Goal: Transaction & Acquisition: Purchase product/service

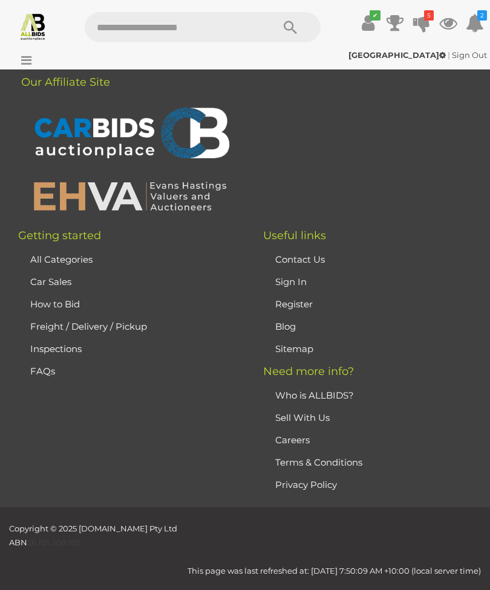
scroll to position [500, 0]
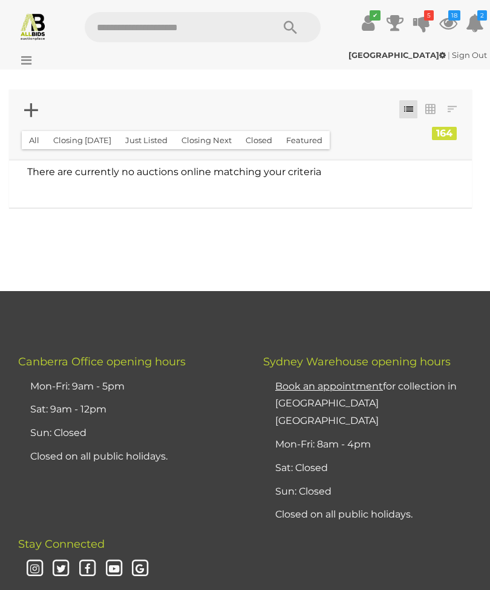
click at [30, 59] on icon at bounding box center [23, 60] width 16 height 12
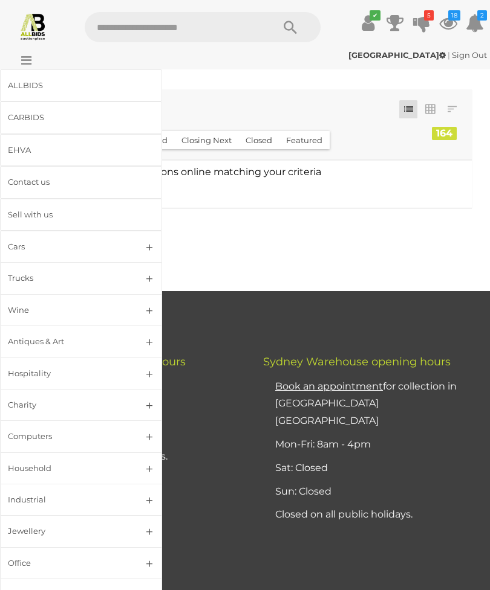
click at [39, 83] on div "ALLBIDS" at bounding box center [66, 86] width 117 height 14
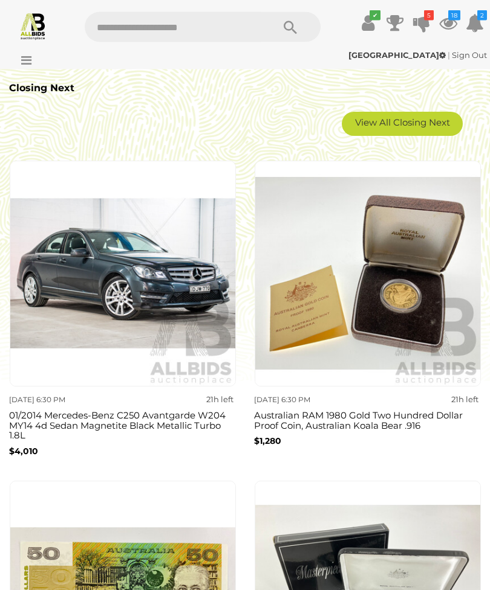
scroll to position [1713, 0]
click at [400, 126] on link "View All Closing Next" at bounding box center [401, 124] width 121 height 24
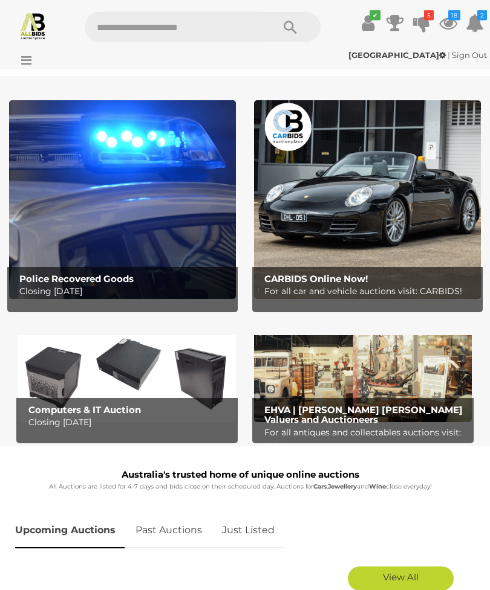
scroll to position [0, 0]
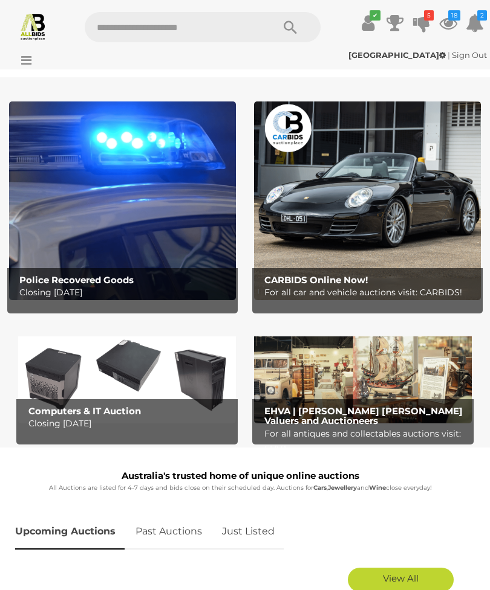
click at [255, 531] on link "Just Listed" at bounding box center [248, 532] width 71 height 36
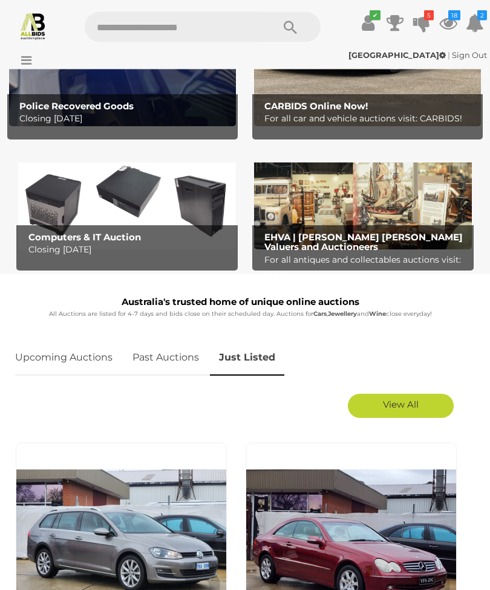
scroll to position [173, 0]
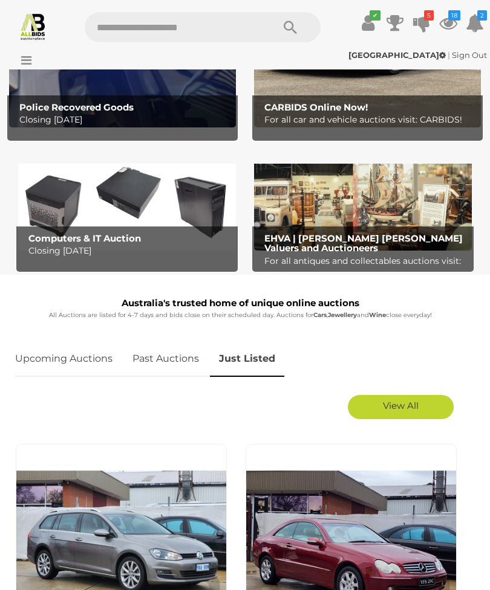
click at [412, 404] on span "View All" at bounding box center [401, 405] width 36 height 11
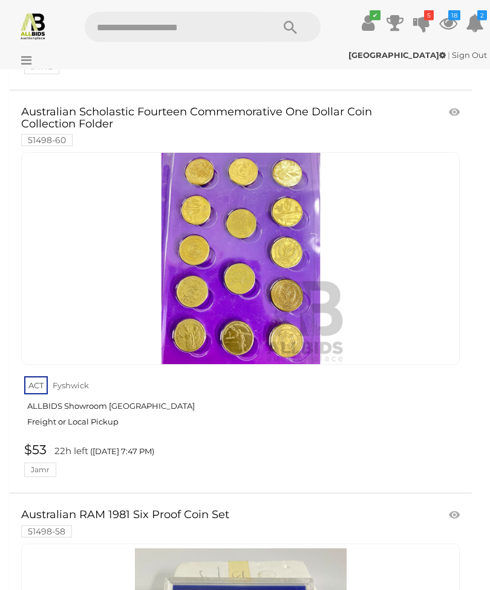
scroll to position [38662, 0]
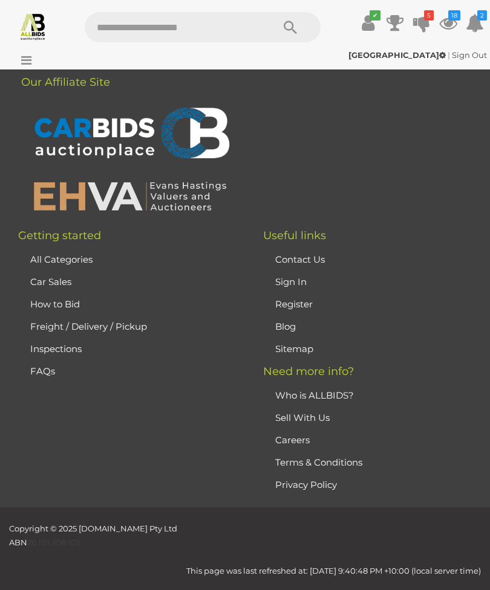
scroll to position [37, 0]
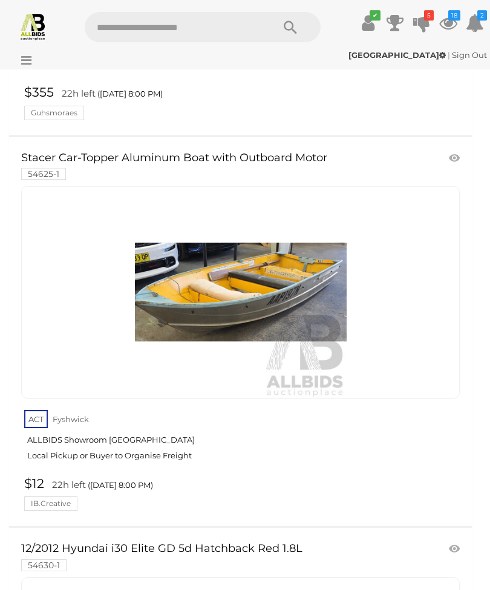
scroll to position [5210, 0]
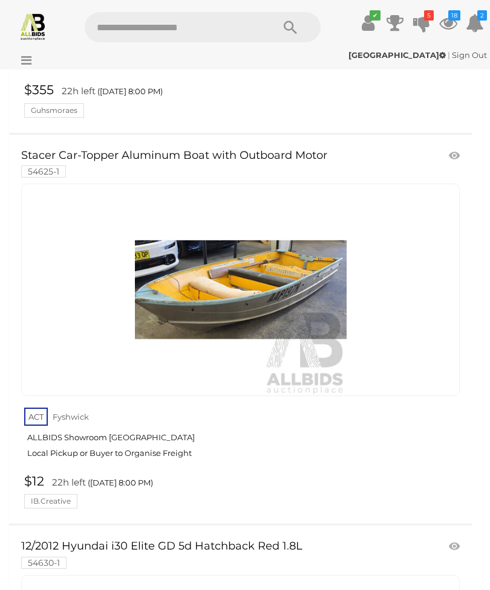
click at [456, 147] on link at bounding box center [455, 156] width 20 height 18
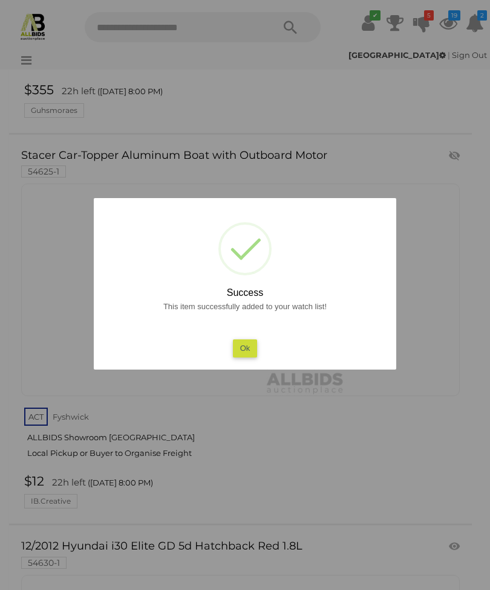
click at [245, 346] on button "Ok" at bounding box center [245, 349] width 25 height 18
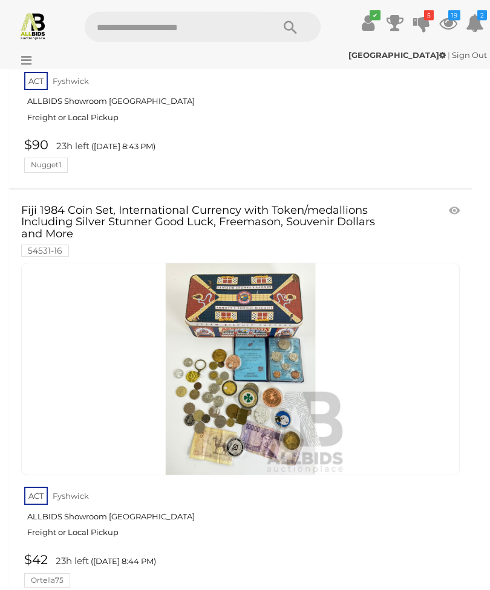
scroll to position [24476, 0]
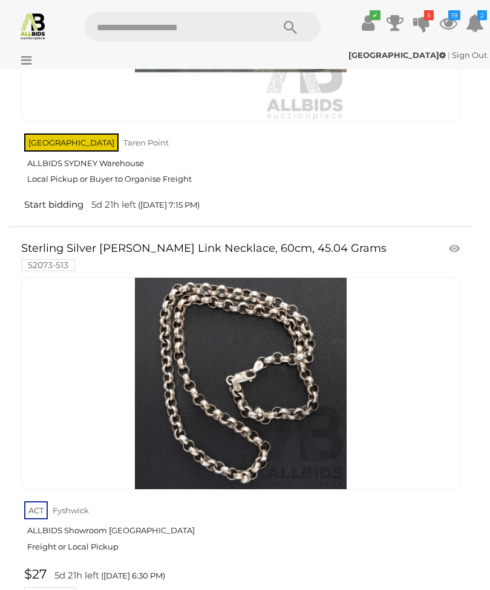
scroll to position [5304, 0]
click at [456, 240] on link at bounding box center [455, 249] width 20 height 18
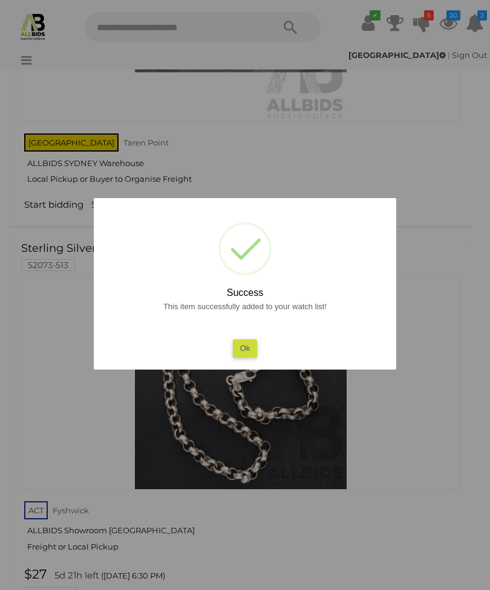
click at [245, 357] on button "Ok" at bounding box center [245, 349] width 25 height 18
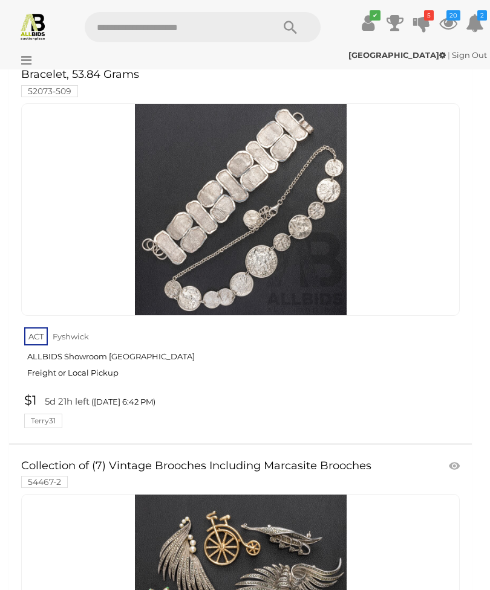
scroll to position [10073, 0]
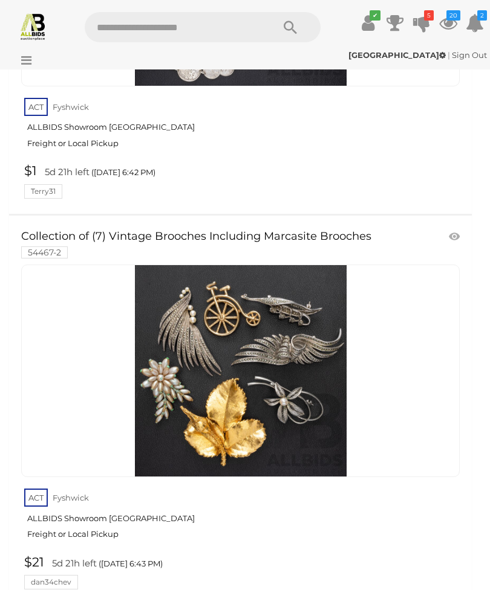
click at [454, 228] on link at bounding box center [455, 237] width 20 height 18
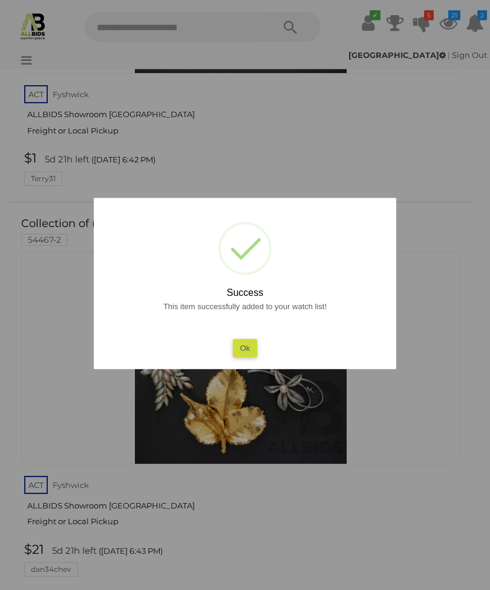
scroll to position [10088, 0]
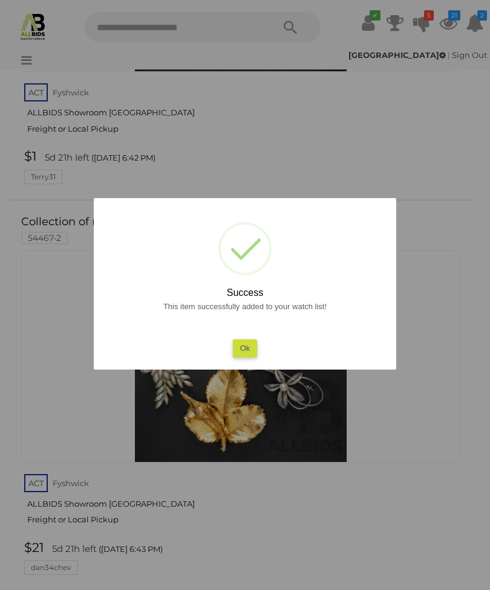
click at [247, 357] on button "Ok" at bounding box center [245, 349] width 25 height 18
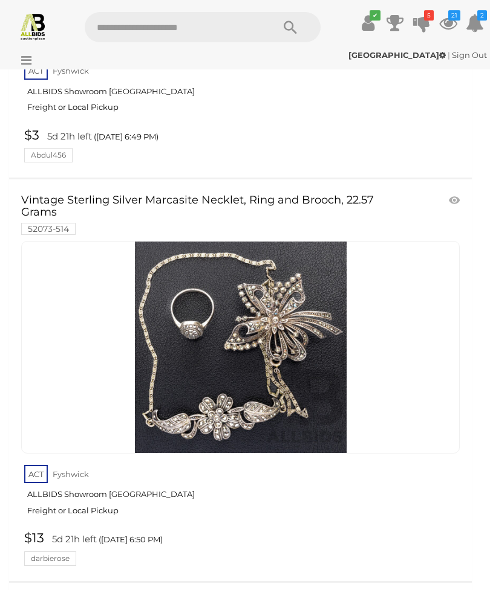
scroll to position [12910, 0]
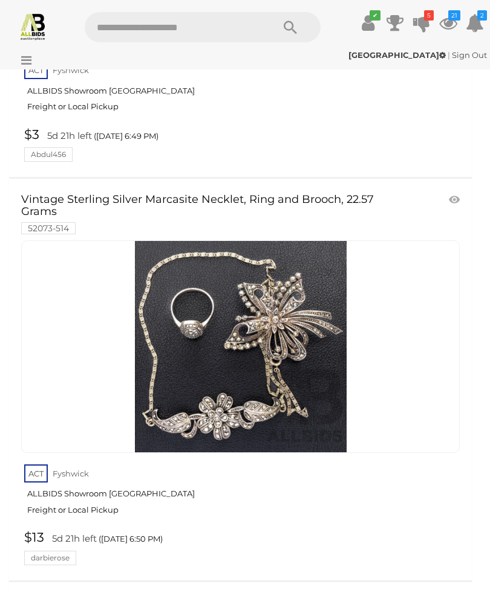
click at [451, 191] on link at bounding box center [455, 200] width 20 height 18
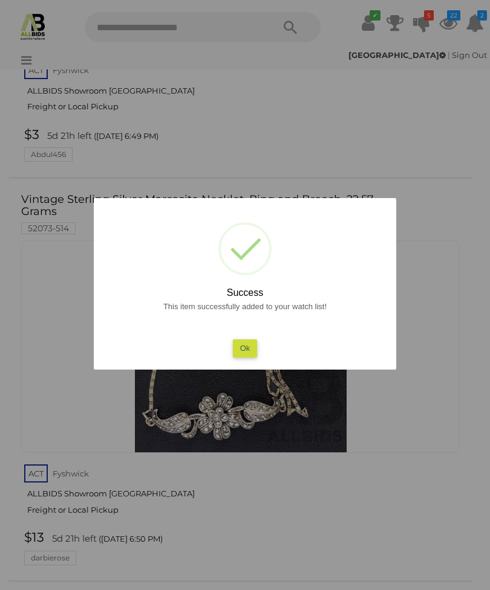
click at [384, 453] on div at bounding box center [245, 295] width 490 height 590
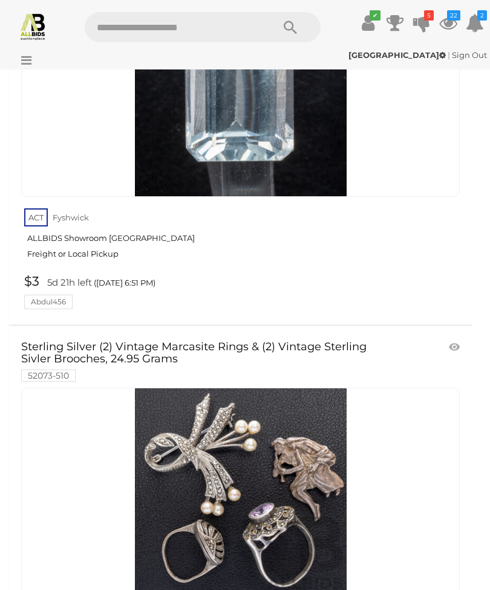
scroll to position [13742, 0]
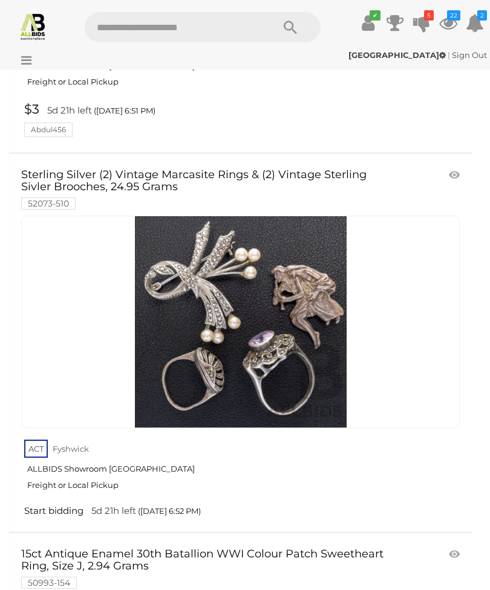
click at [455, 166] on link at bounding box center [455, 175] width 20 height 18
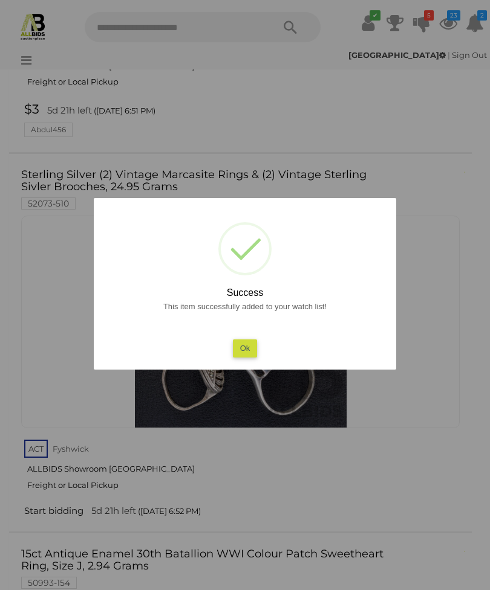
click at [242, 357] on button "Ok" at bounding box center [245, 349] width 25 height 18
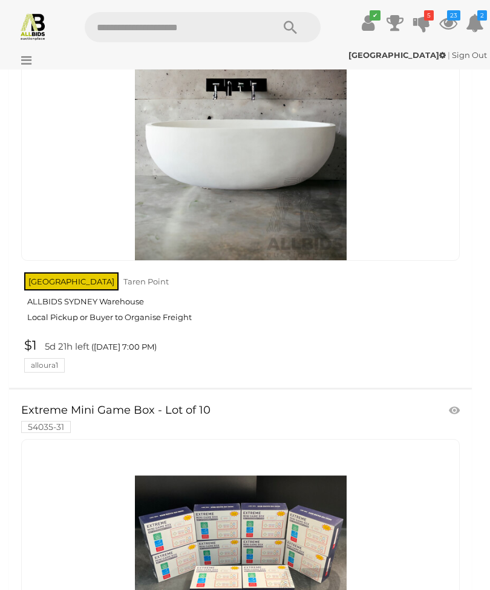
scroll to position [16831, 0]
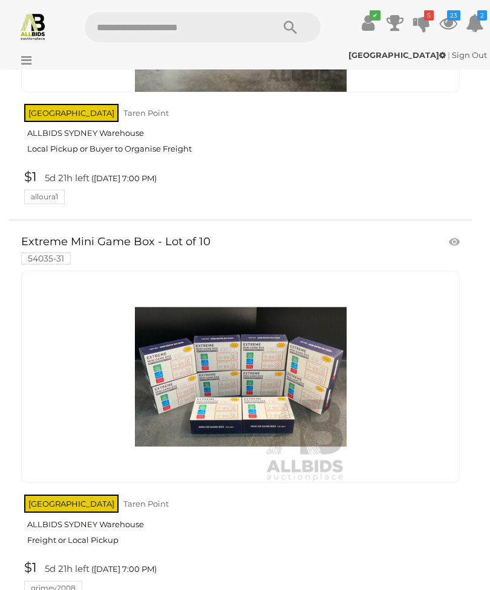
click at [279, 273] on img at bounding box center [241, 377] width 212 height 212
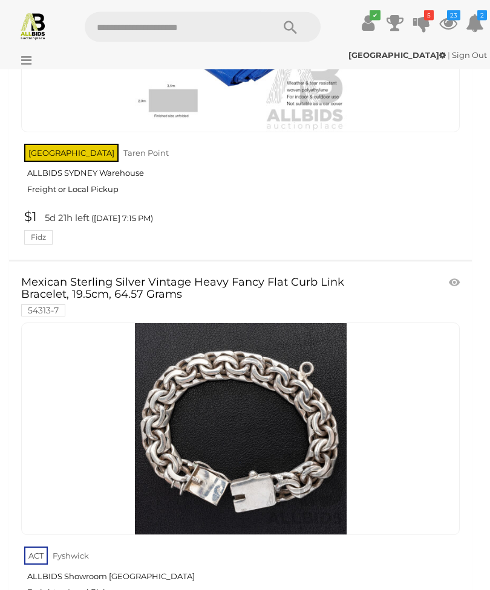
scroll to position [30257, 0]
click at [456, 274] on link at bounding box center [455, 283] width 20 height 18
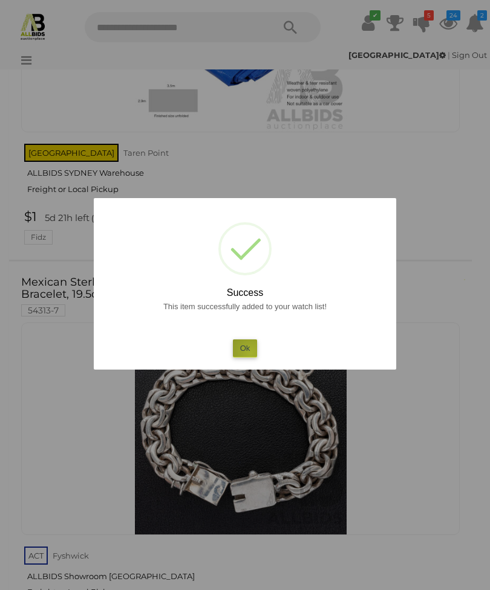
click at [251, 357] on button "Ok" at bounding box center [245, 349] width 25 height 18
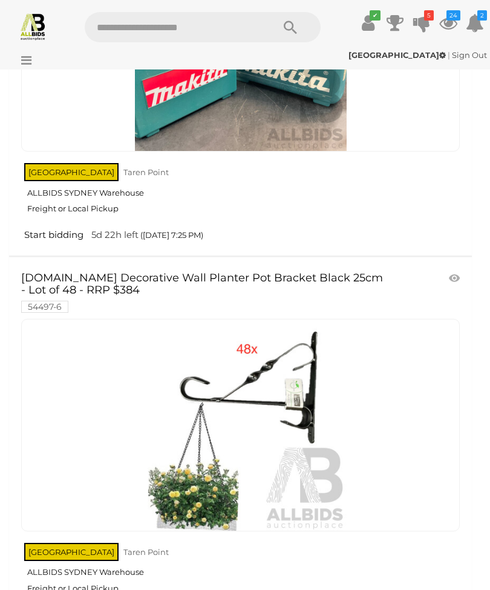
scroll to position [37013, 0]
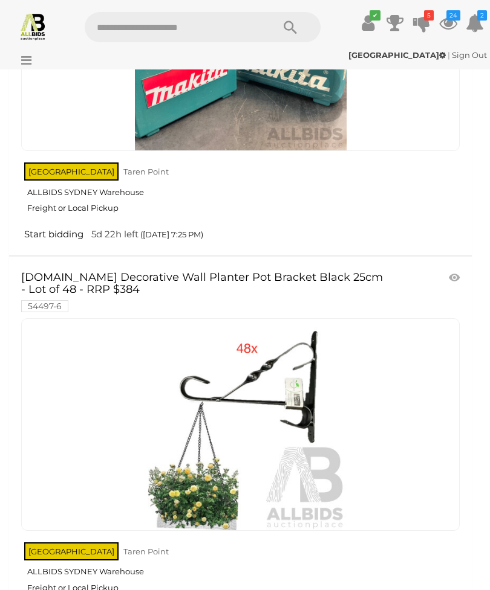
click at [453, 269] on link at bounding box center [455, 278] width 20 height 18
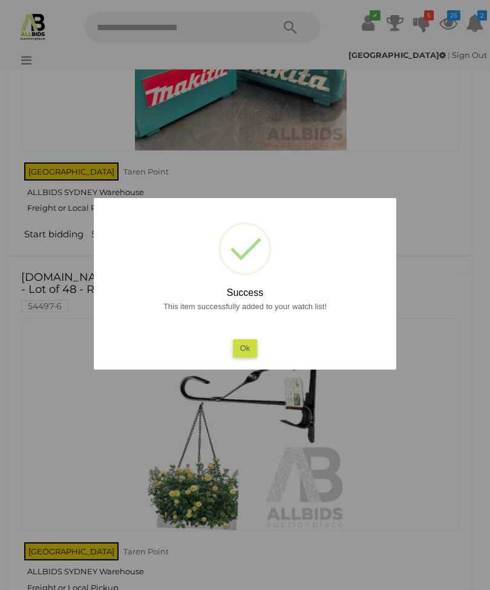
click at [245, 357] on button "Ok" at bounding box center [245, 349] width 25 height 18
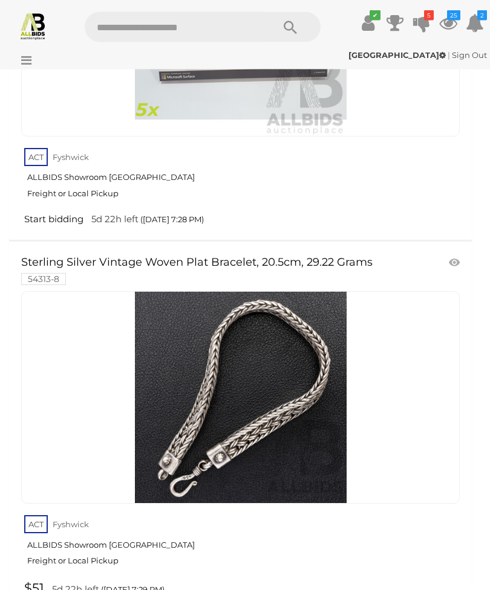
scroll to position [39009, 0]
click at [422, 26] on icon at bounding box center [421, 23] width 17 height 22
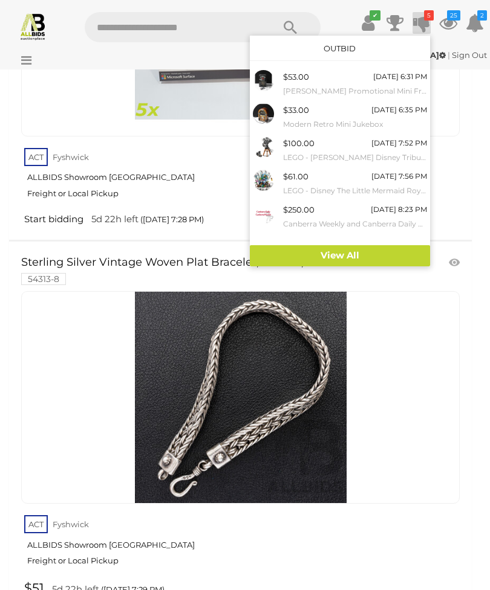
click at [344, 257] on link "View All" at bounding box center [340, 255] width 180 height 21
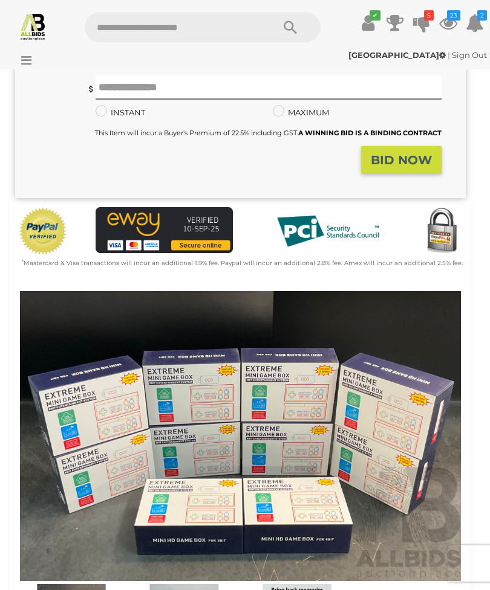
scroll to position [338, 0]
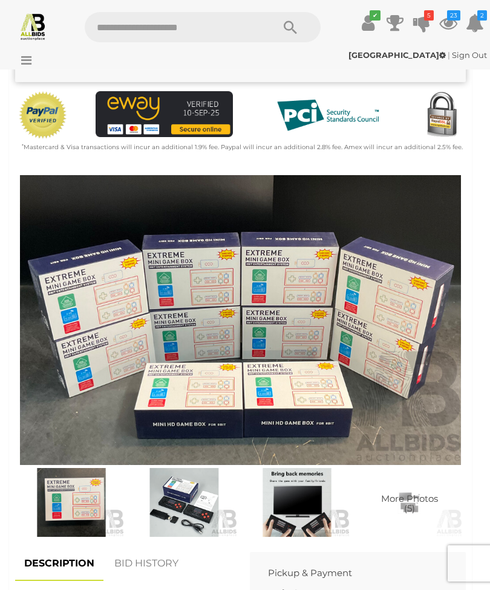
click at [395, 323] on img at bounding box center [240, 320] width 450 height 290
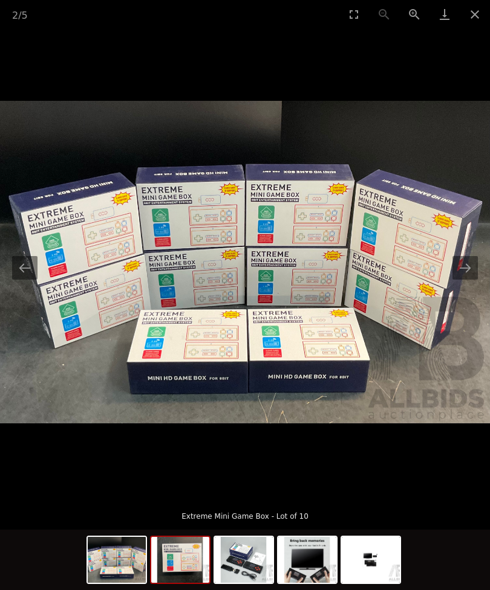
click at [184, 583] on img at bounding box center [180, 560] width 58 height 46
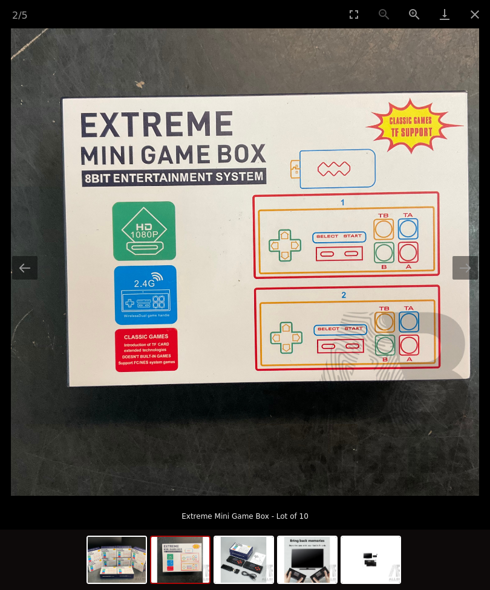
click at [245, 583] on img at bounding box center [244, 560] width 58 height 46
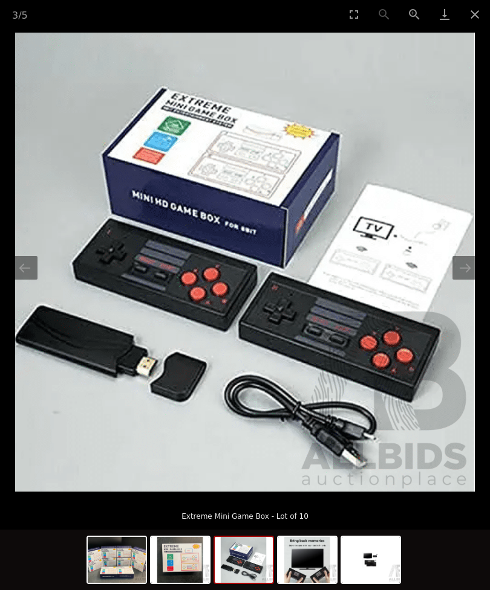
click at [303, 583] on img at bounding box center [307, 560] width 58 height 46
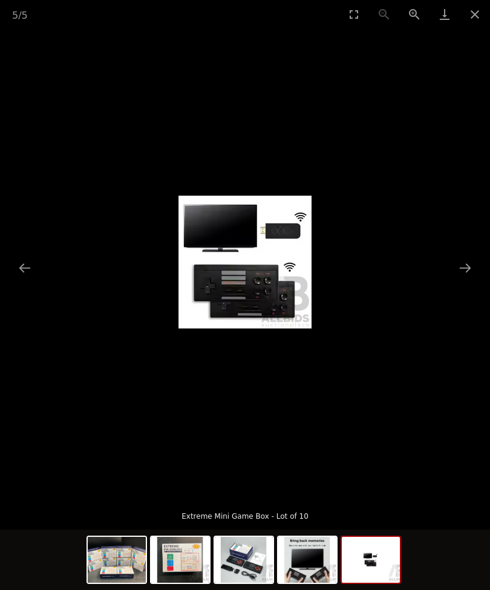
click at [361, 583] on img at bounding box center [370, 560] width 58 height 46
click at [485, 7] on button "Close gallery" at bounding box center [474, 14] width 30 height 28
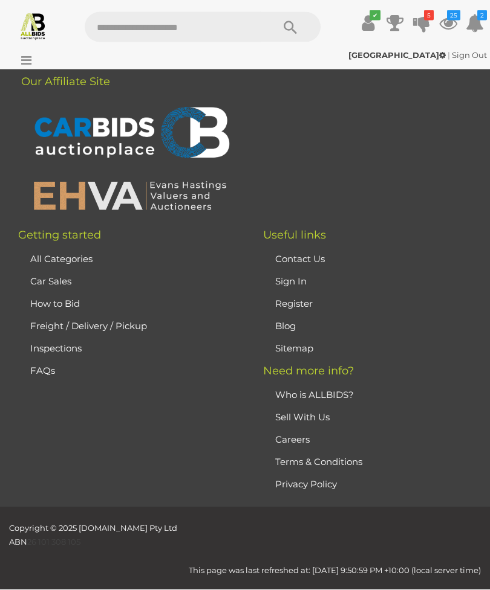
scroll to position [1920, 0]
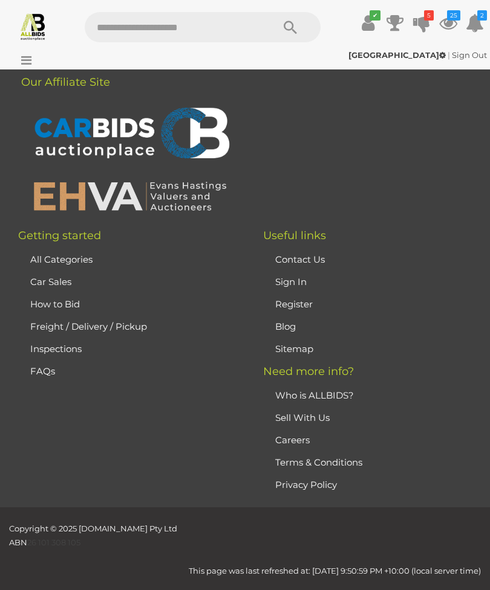
click at [450, 21] on icon at bounding box center [448, 23] width 18 height 22
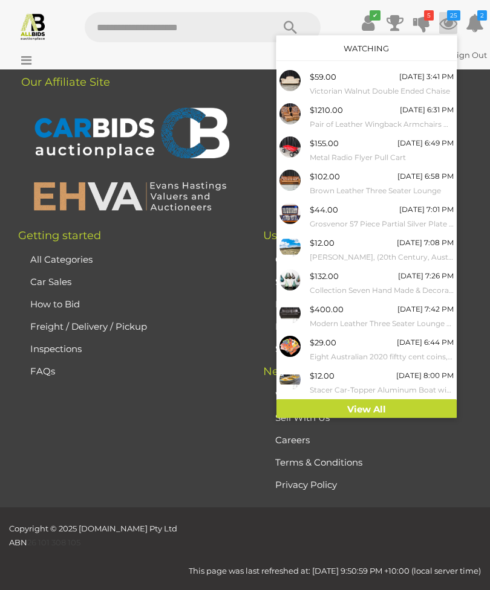
click at [387, 402] on link "View All" at bounding box center [366, 410] width 180 height 21
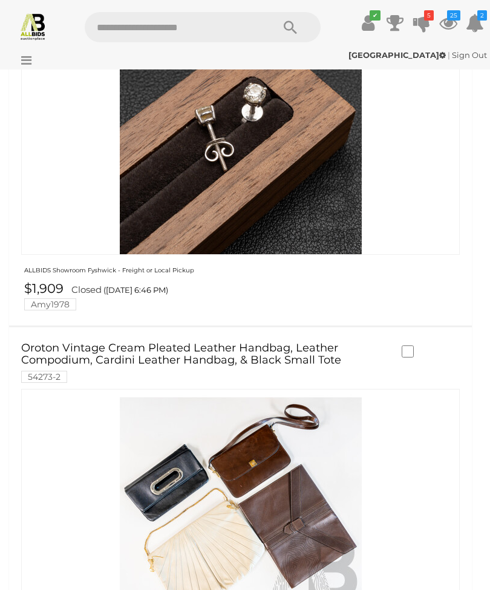
scroll to position [13907, 0]
